Goal: Subscribe to service/newsletter

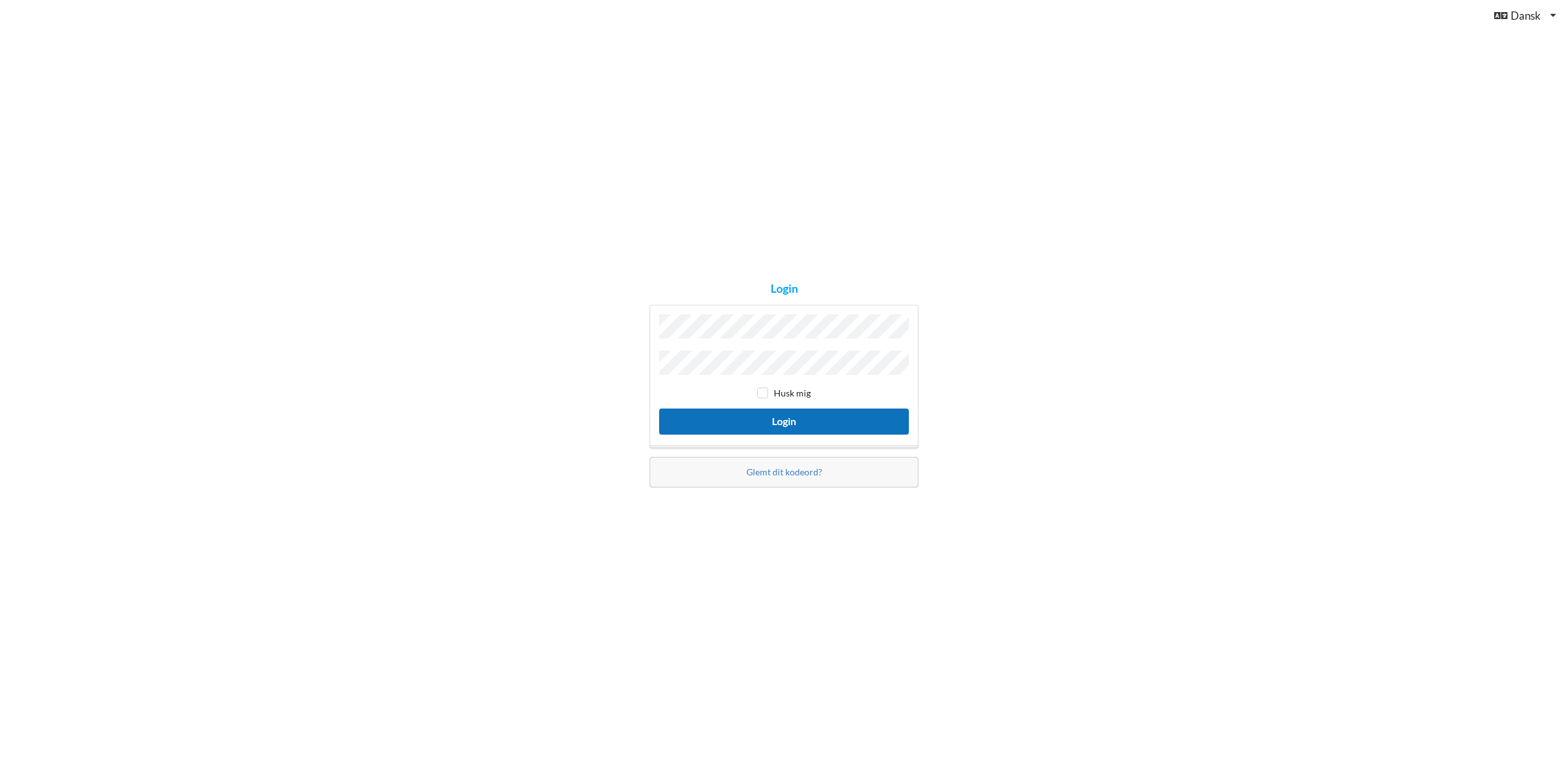
click at [787, 412] on button "Login" at bounding box center [784, 422] width 250 height 26
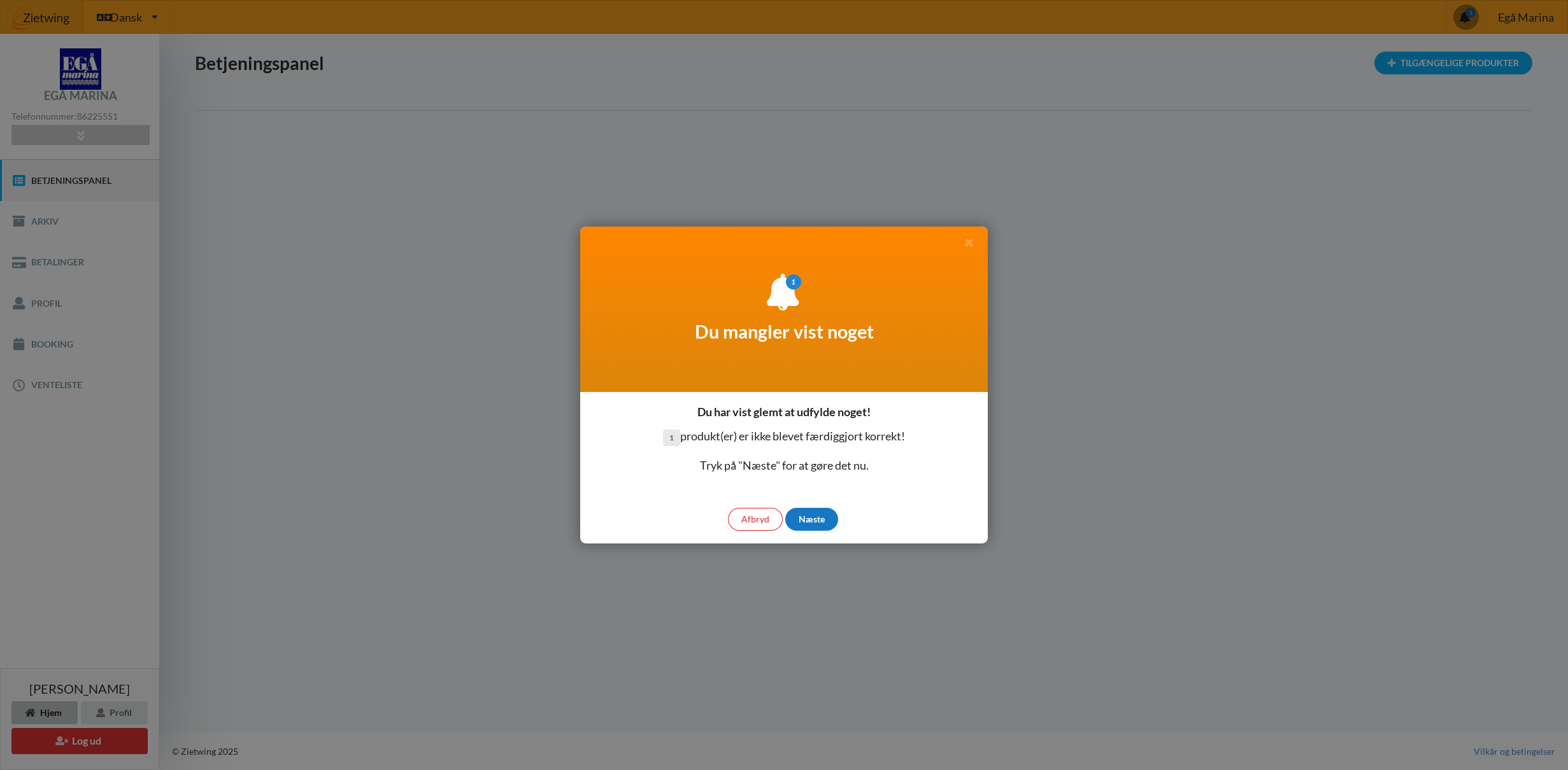
click at [822, 518] on div "Næste" at bounding box center [811, 519] width 53 height 23
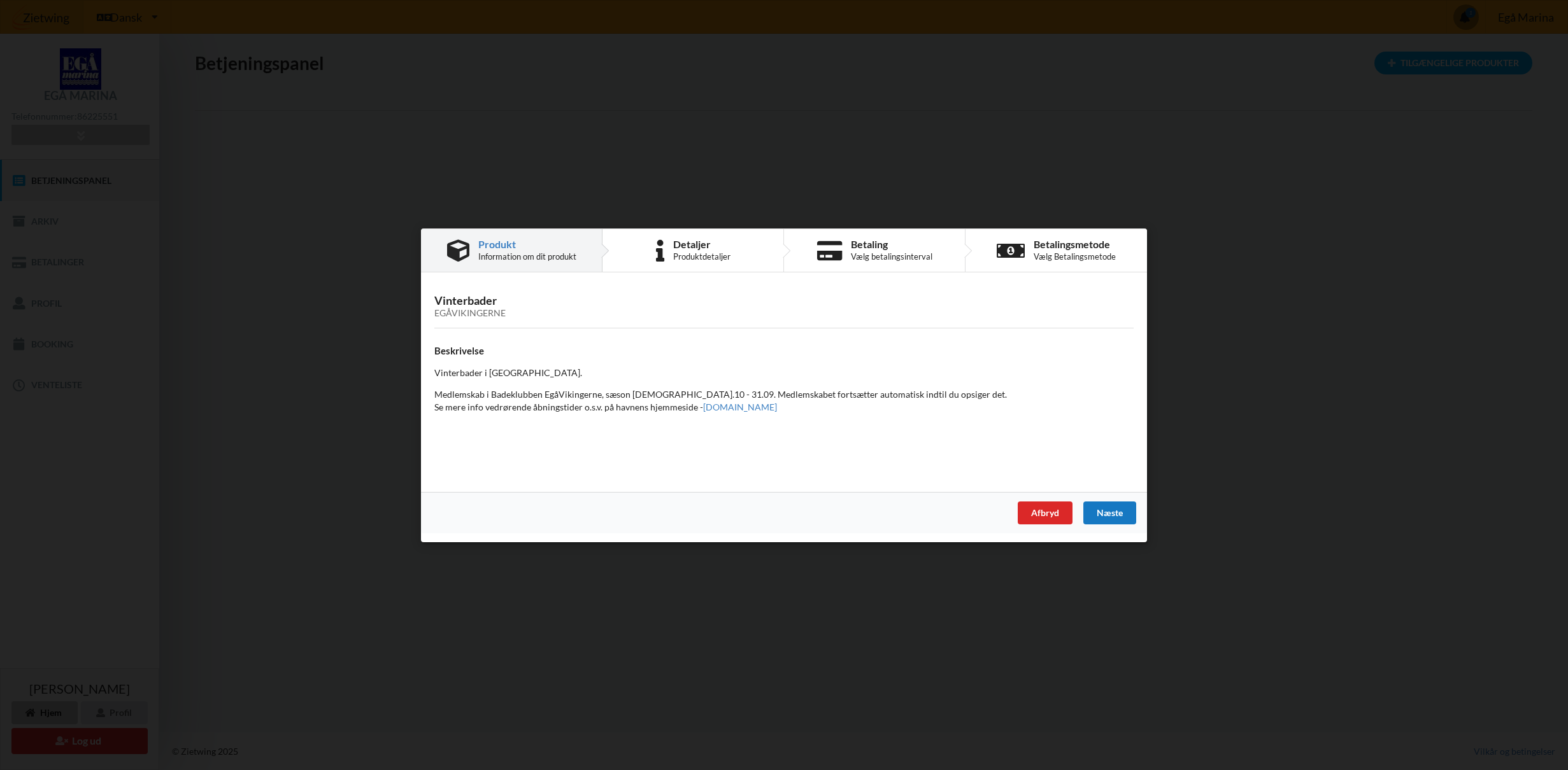
click at [1094, 511] on div "Næste" at bounding box center [1109, 512] width 53 height 23
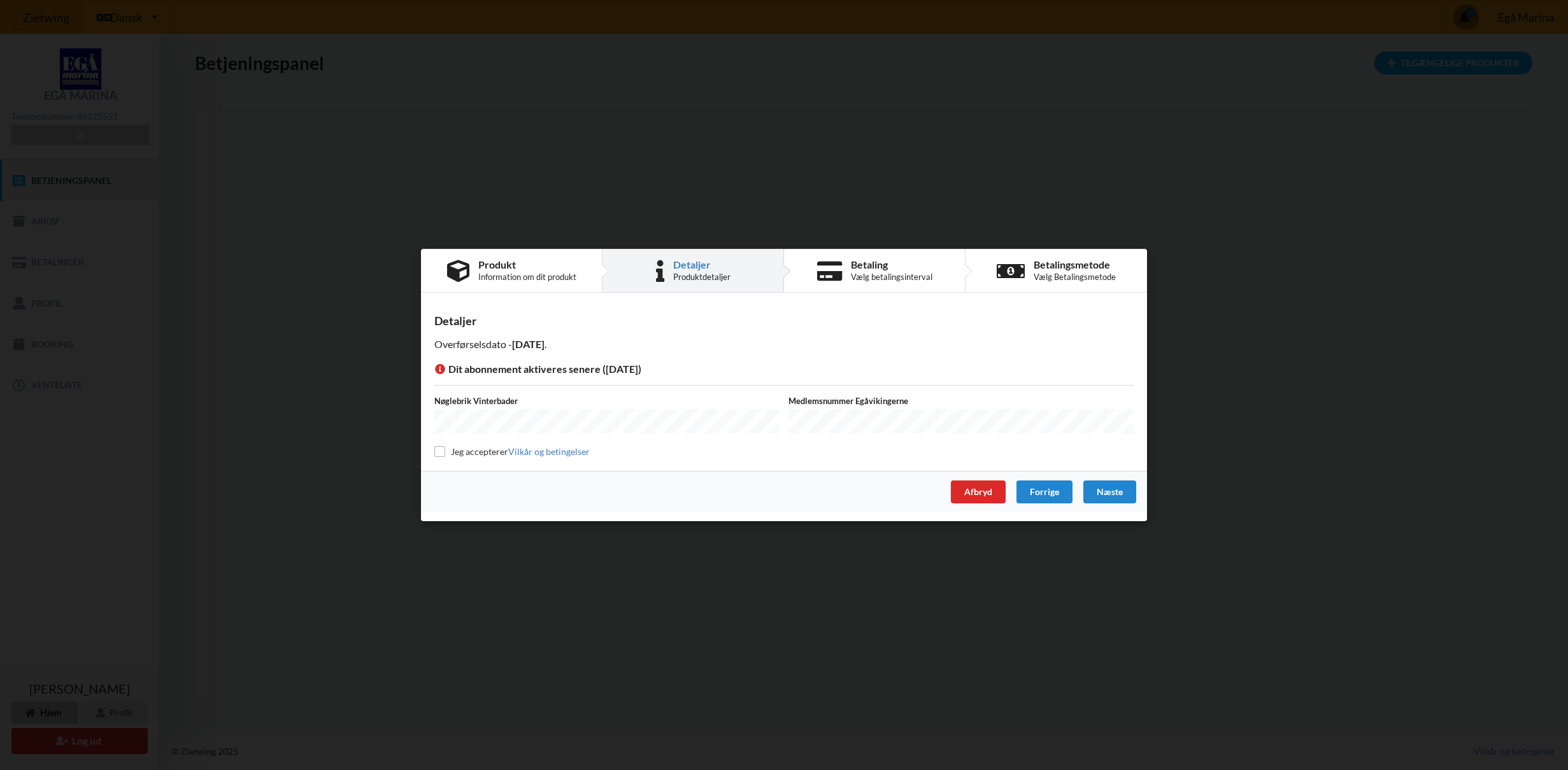
click at [484, 453] on label "Jeg accepterer Vilkår og betingelser" at bounding box center [512, 452] width 155 height 11
click at [441, 452] on input "checkbox" at bounding box center [440, 452] width 11 height 11
checkbox input "true"
click at [1125, 490] on div "Næste" at bounding box center [1109, 492] width 53 height 23
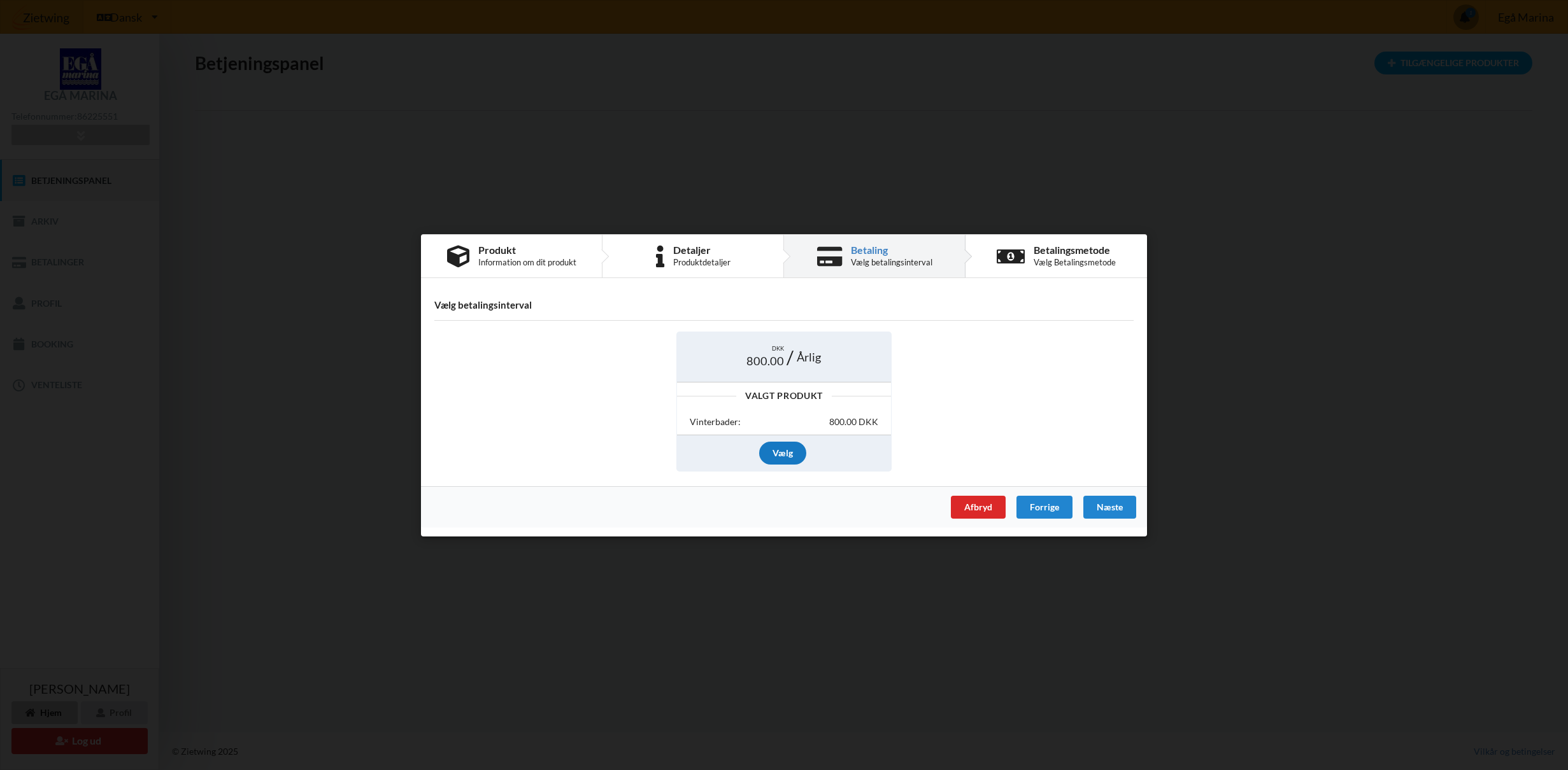
click at [797, 458] on div "Vælg" at bounding box center [782, 453] width 47 height 23
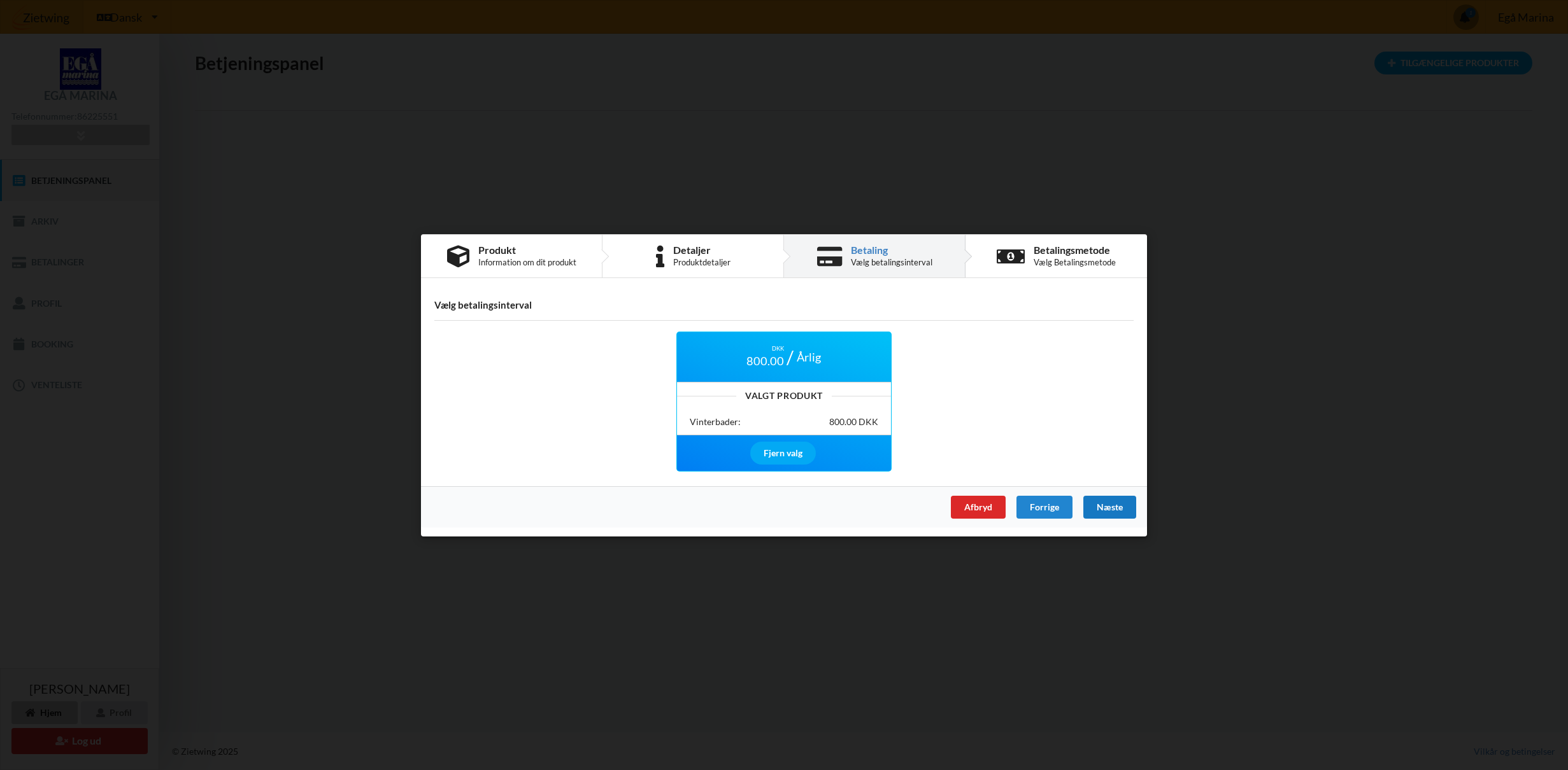
click at [1117, 515] on div "Næste" at bounding box center [1109, 507] width 53 height 23
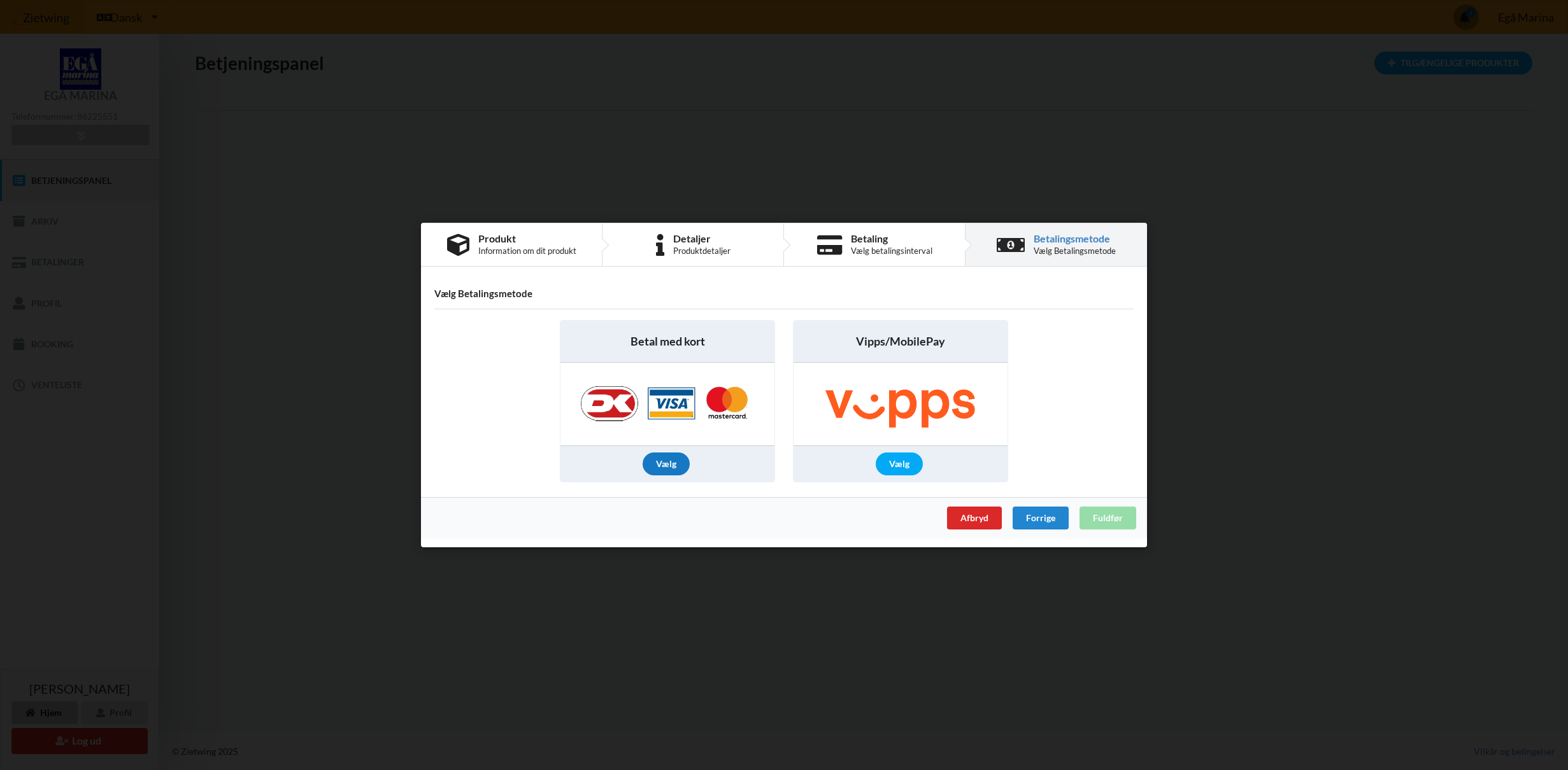
click at [659, 463] on div "Vælg" at bounding box center [666, 464] width 47 height 23
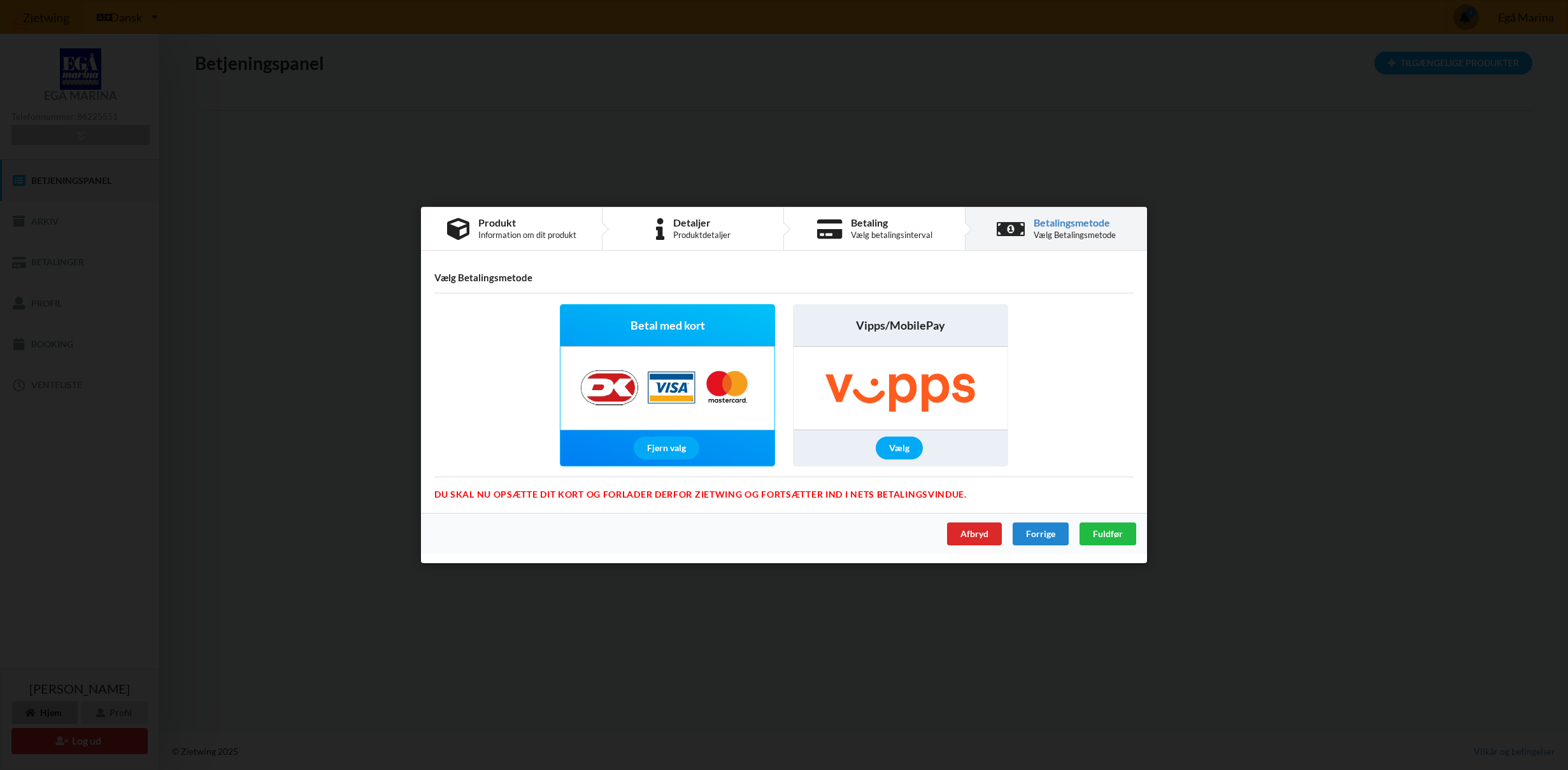
click at [1079, 531] on div "Afbryd Forrige Fuldfør" at bounding box center [784, 534] width 726 height 42
click at [1091, 531] on div "Fuldfør" at bounding box center [1108, 534] width 57 height 23
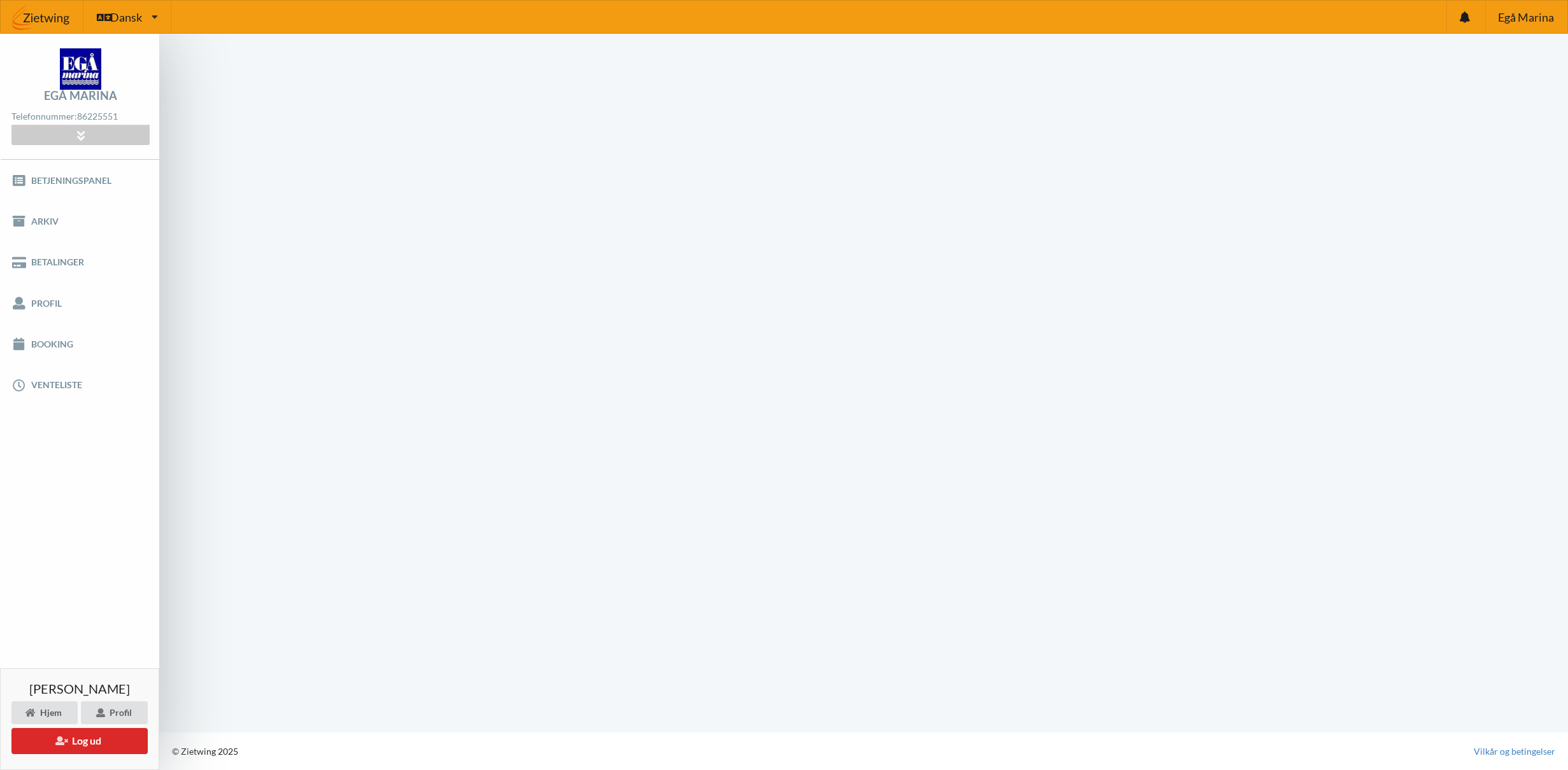
scroll to position [1, 0]
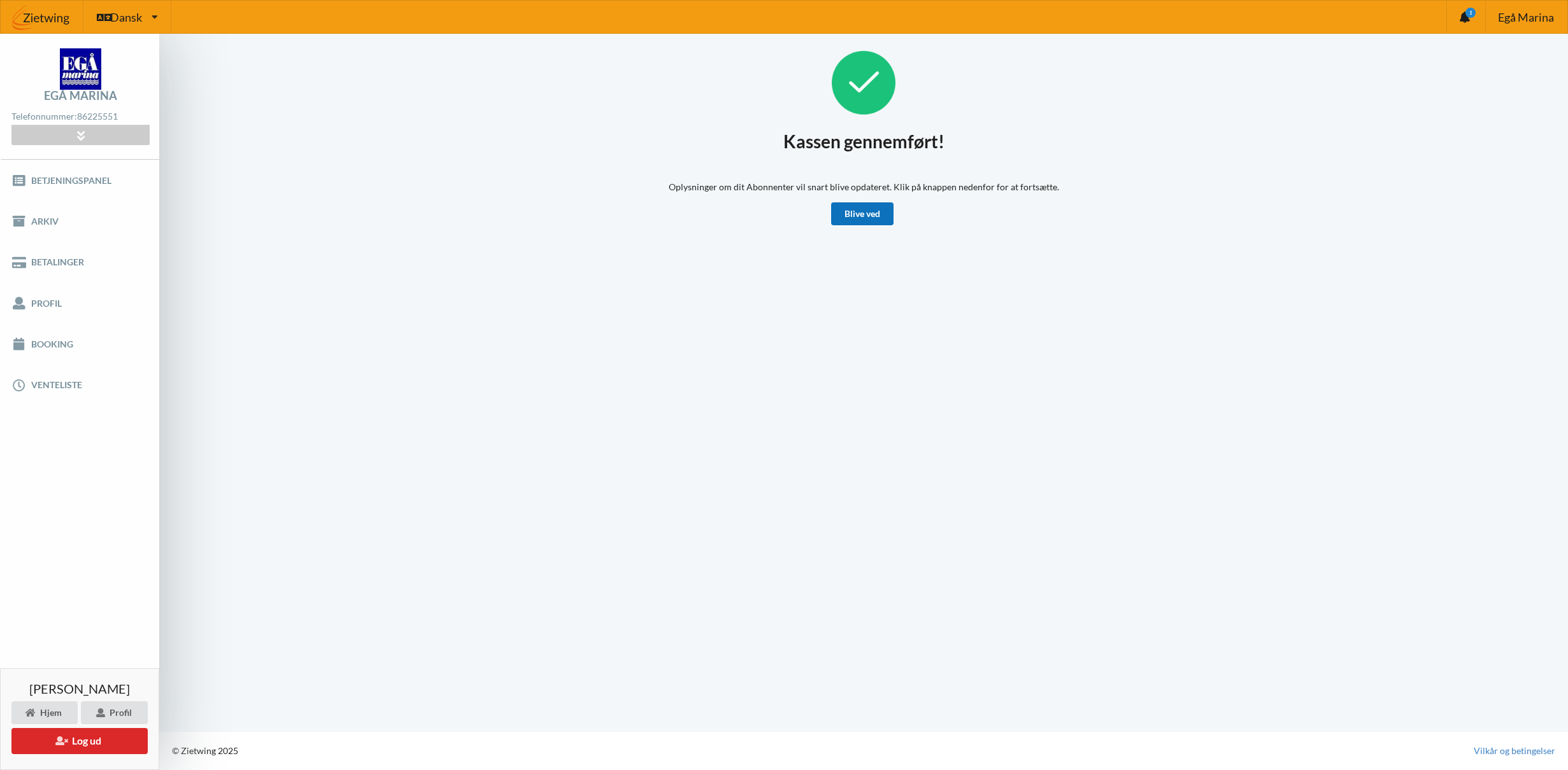
click at [877, 218] on link "Blive ved" at bounding box center [862, 214] width 63 height 23
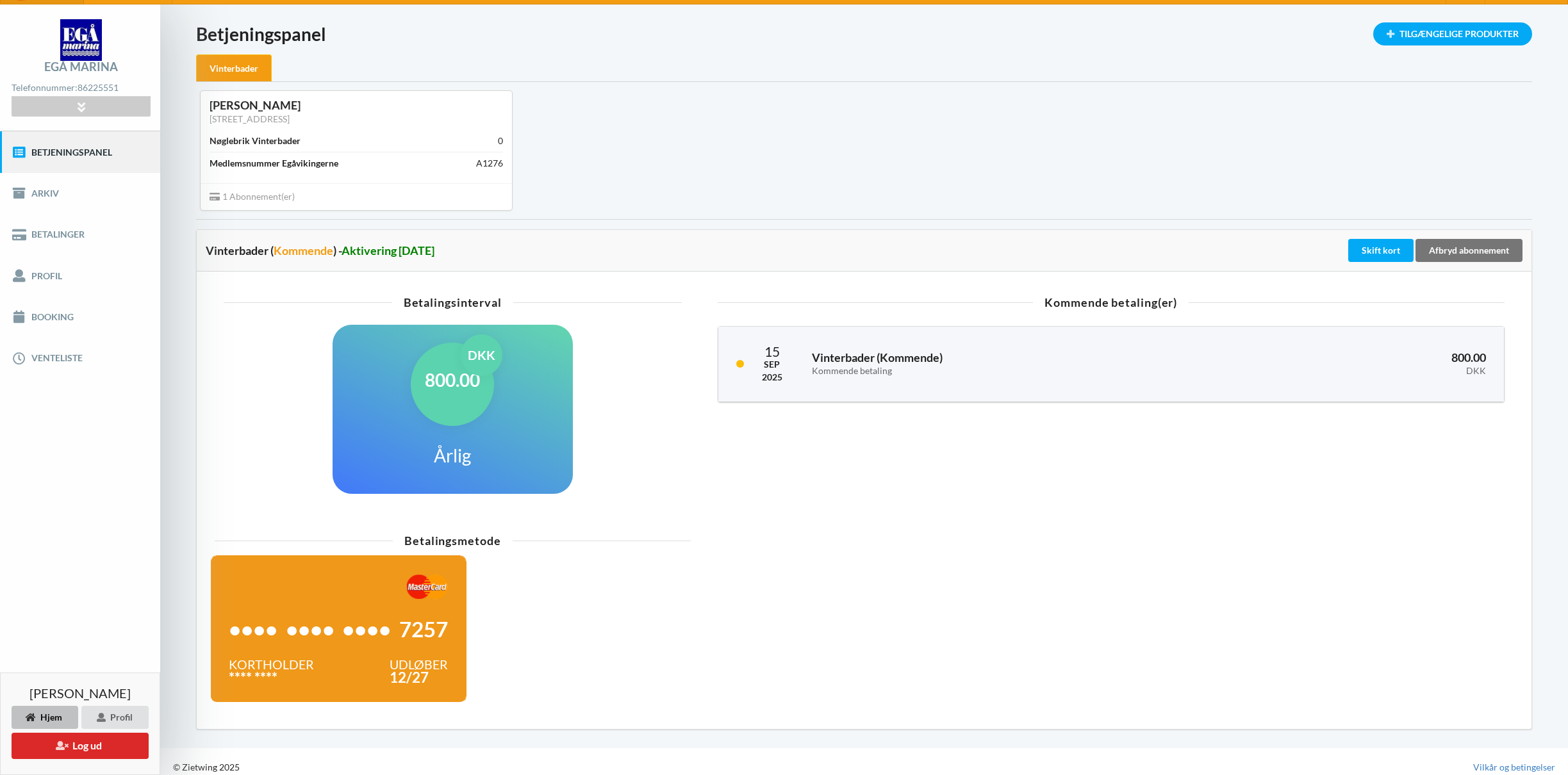
scroll to position [41, 0]
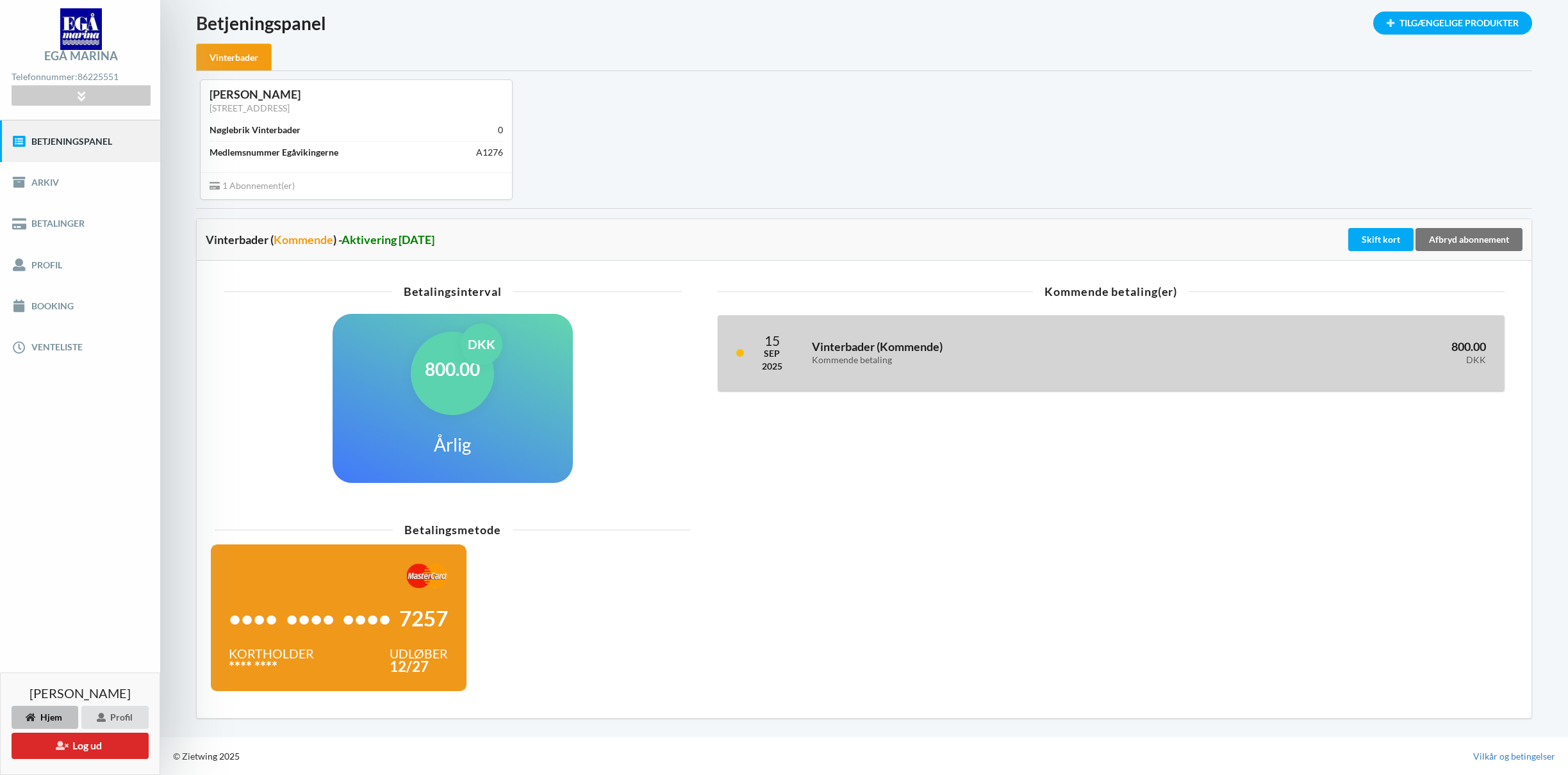
click at [949, 357] on div "Kommende betaling" at bounding box center [1000, 360] width 376 height 11
